Goal: Task Accomplishment & Management: Use online tool/utility

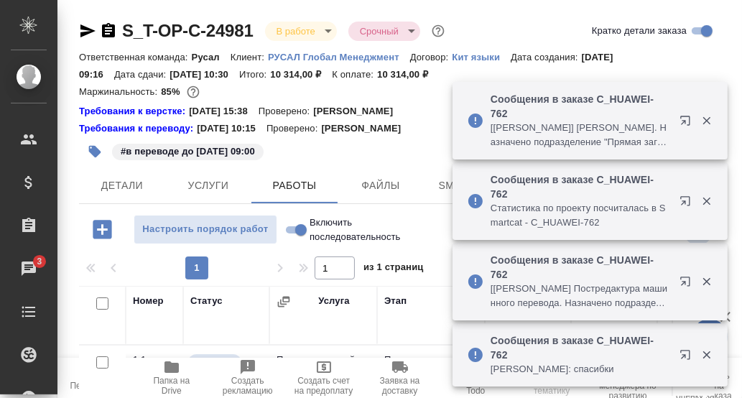
click at [709, 202] on icon "button" at bounding box center [707, 201] width 13 height 13
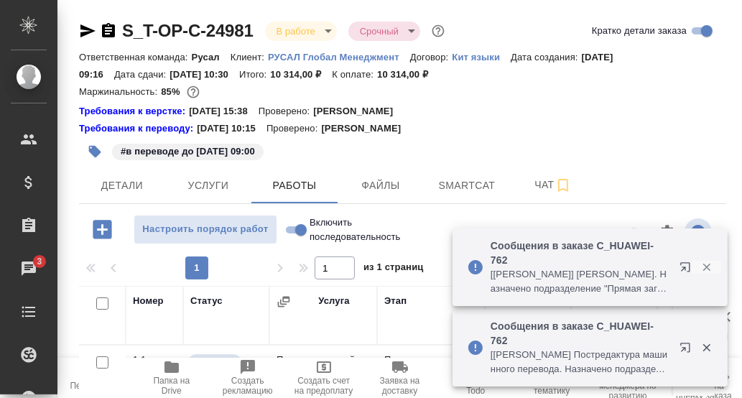
click at [708, 267] on icon "button" at bounding box center [707, 268] width 8 height 8
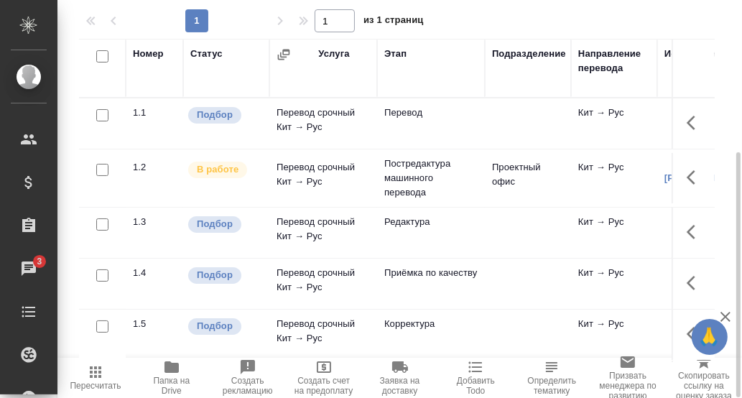
scroll to position [32, 0]
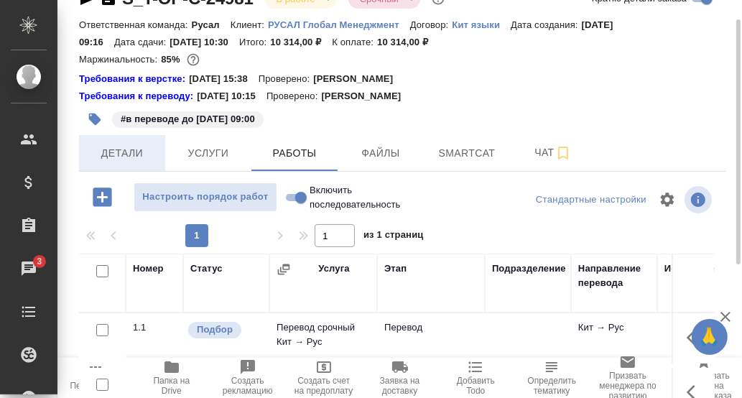
click at [121, 151] on span "Детали" at bounding box center [122, 153] width 69 height 18
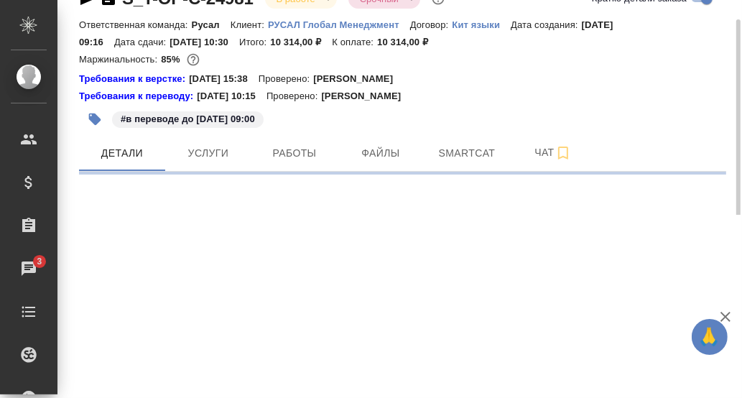
select select "RU"
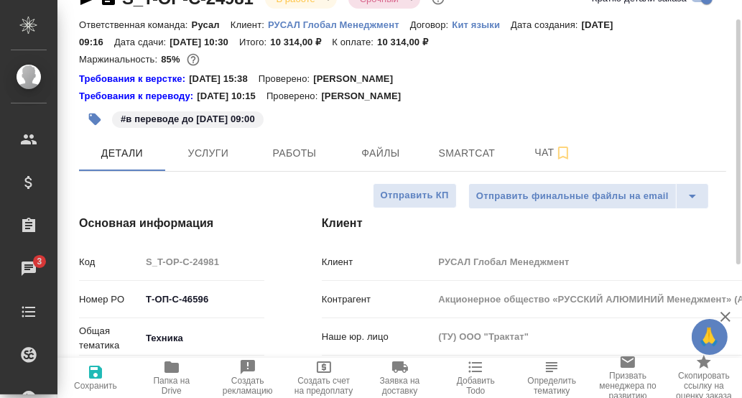
type textarea "x"
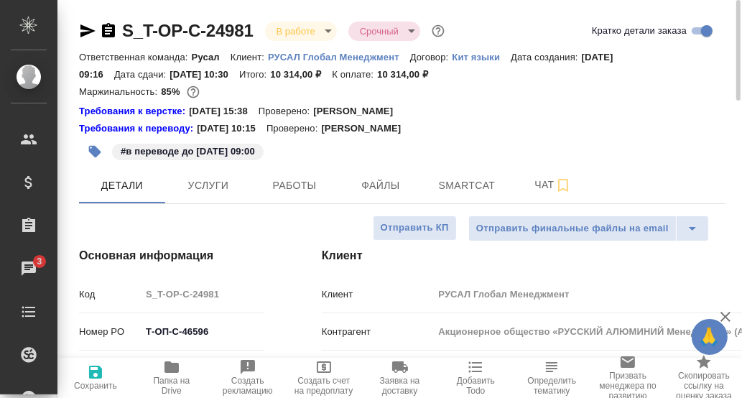
type textarea "x"
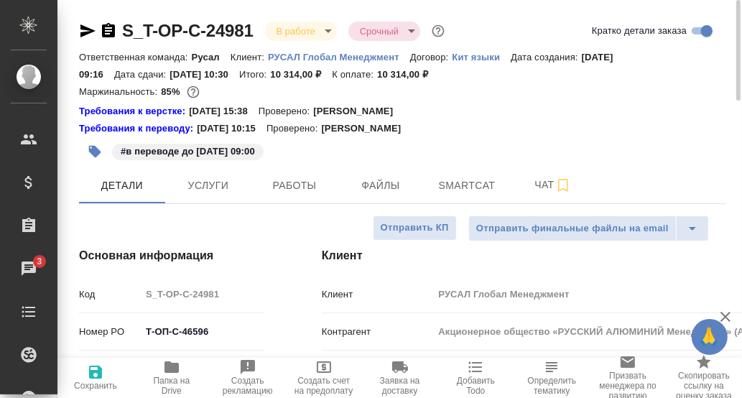
type textarea "x"
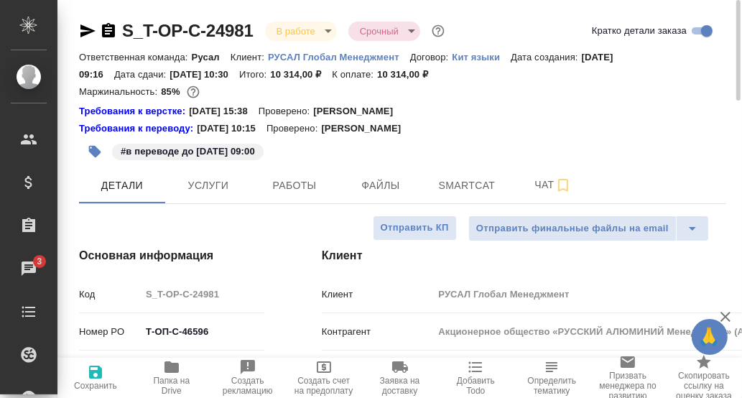
type textarea "x"
click at [462, 187] on span "Smartcat" at bounding box center [467, 186] width 69 height 18
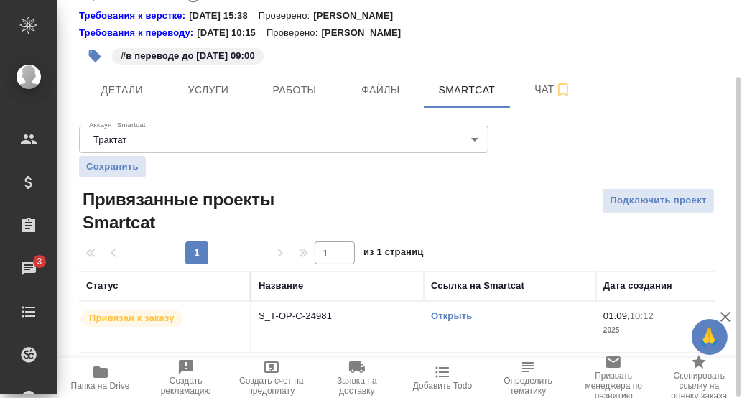
scroll to position [96, 0]
click at [466, 314] on link "Открыть" at bounding box center [451, 315] width 41 height 11
